Goal: Task Accomplishment & Management: Manage account settings

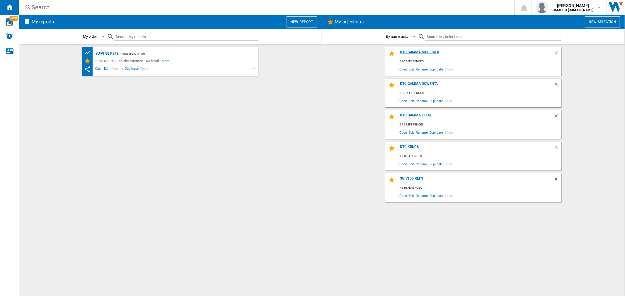
click at [436, 54] on div "DTC GAMMA MOULINEX" at bounding box center [475, 54] width 155 height 8
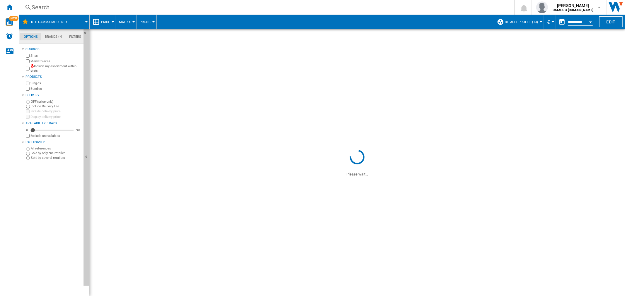
click at [102, 8] on div "Search" at bounding box center [265, 7] width 467 height 8
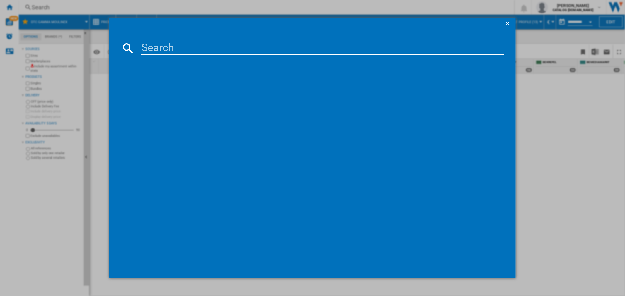
click at [177, 49] on input at bounding box center [322, 48] width 363 height 14
paste input "EZ855AF0"
type input "EZ855AF0"
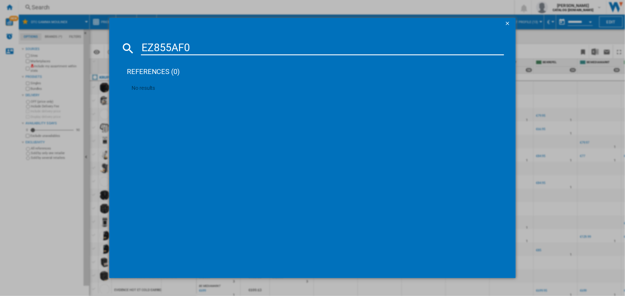
click at [513, 24] on button "button" at bounding box center [508, 24] width 12 height 12
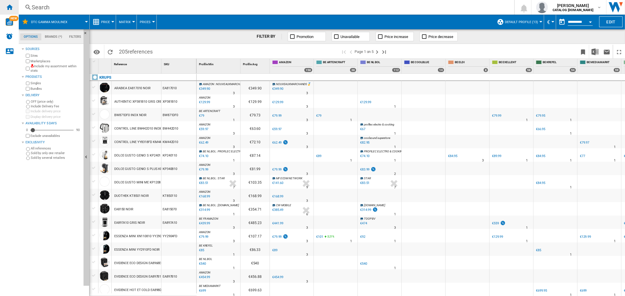
click at [8, 4] on ng-md-icon "Home" at bounding box center [9, 7] width 7 height 7
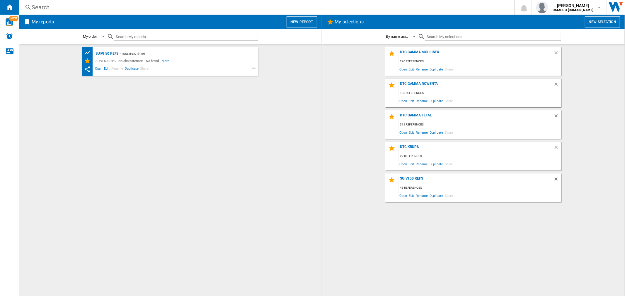
click at [414, 68] on span "Edit" at bounding box center [411, 69] width 7 height 8
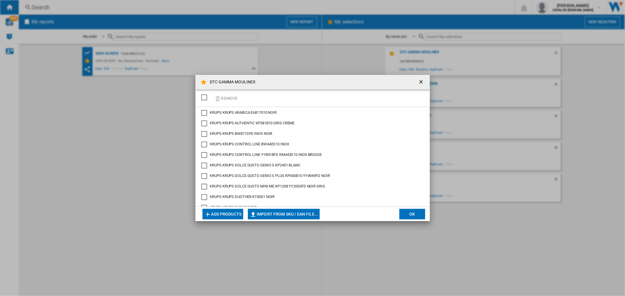
click at [226, 215] on button "Add products" at bounding box center [222, 214] width 41 height 11
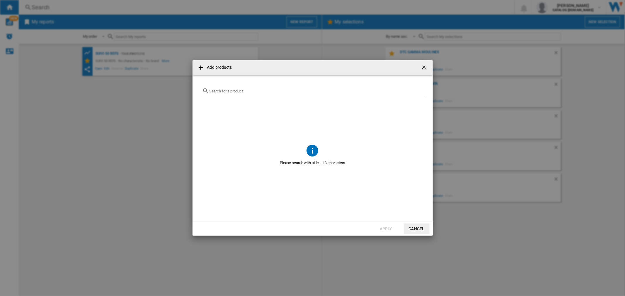
click at [245, 92] on input "text" at bounding box center [315, 91] width 213 height 4
paste input "EZ855AF0"
click at [239, 94] on div "EZ855AF0" at bounding box center [312, 91] width 226 height 14
click at [237, 91] on input "EZ855AF0" at bounding box center [312, 91] width 206 height 4
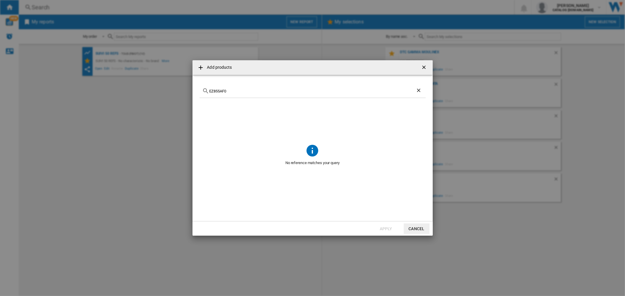
click at [237, 91] on input "EZ855AF0" at bounding box center [312, 91] width 206 height 4
paste input "901"
type input "EZ901AF0"
click at [419, 89] on ng-md-icon "Clear search" at bounding box center [419, 91] width 7 height 7
click at [423, 66] on ng-md-icon "getI18NText('BUTTONS.CLOSE_DIALOG')" at bounding box center [424, 67] width 7 height 7
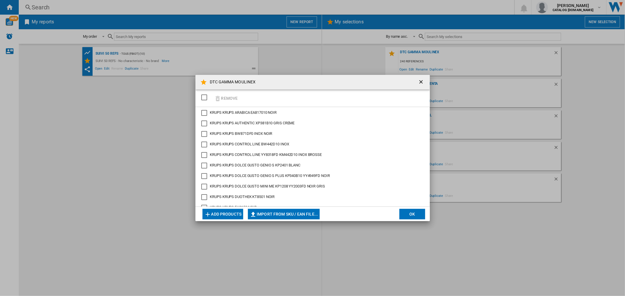
scroll to position [957, 0]
click at [421, 80] on ng-md-icon "getI18NText('BUTTONS.CLOSE_DIALOG')" at bounding box center [421, 82] width 7 height 7
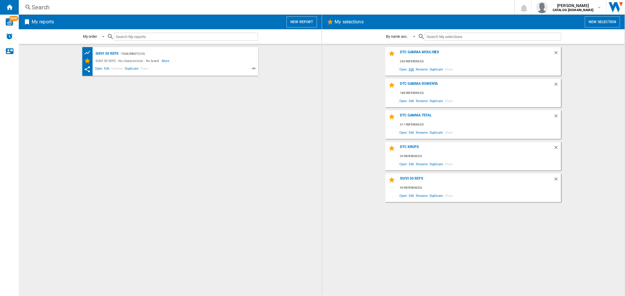
click at [413, 69] on span "Edit" at bounding box center [411, 69] width 7 height 8
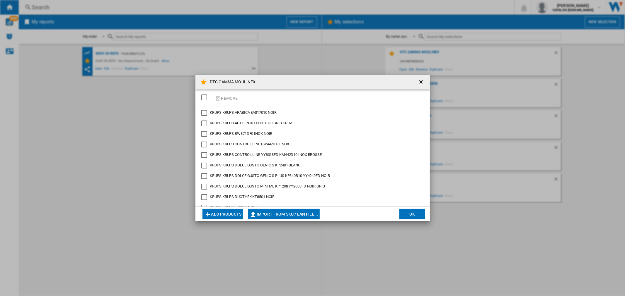
click at [224, 211] on button "Add products" at bounding box center [222, 214] width 41 height 11
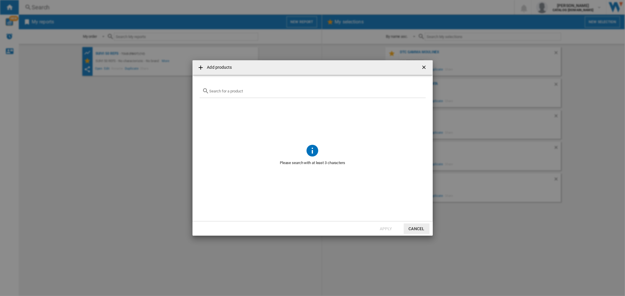
click at [282, 89] on input "Add products ..." at bounding box center [315, 91] width 213 height 4
paste input "EZ855AF0"
type input "EZ855AF0"
click at [423, 226] on button "Cancel" at bounding box center [417, 229] width 26 height 11
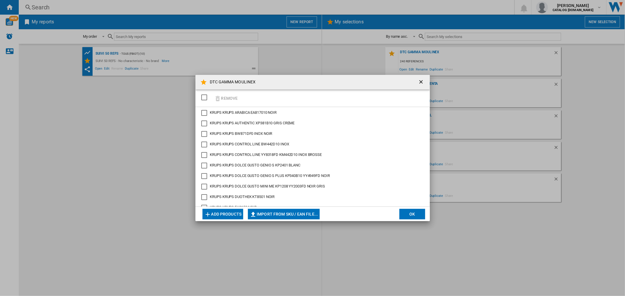
click at [419, 81] on ng-md-icon "getI18NText('BUTTONS.CLOSE_DIALOG')" at bounding box center [421, 82] width 7 height 7
